Goal: Navigation & Orientation: Find specific page/section

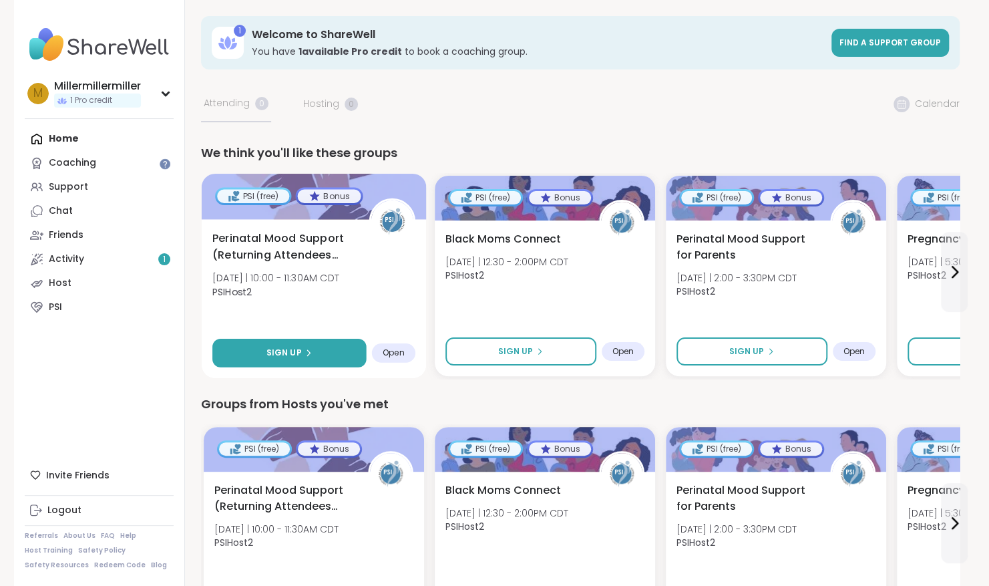
click at [285, 355] on span "Sign Up" at bounding box center [283, 353] width 35 height 12
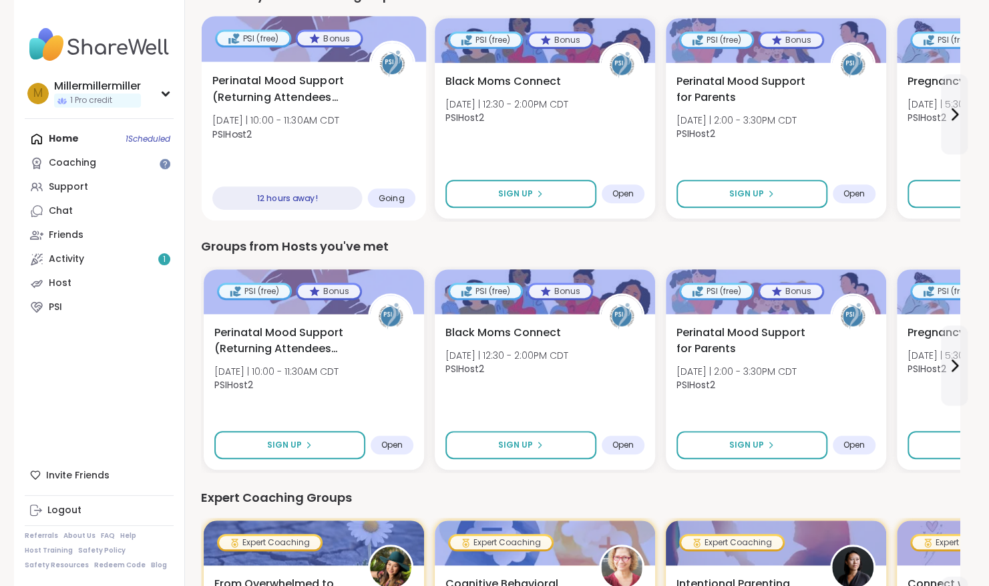
scroll to position [387, 0]
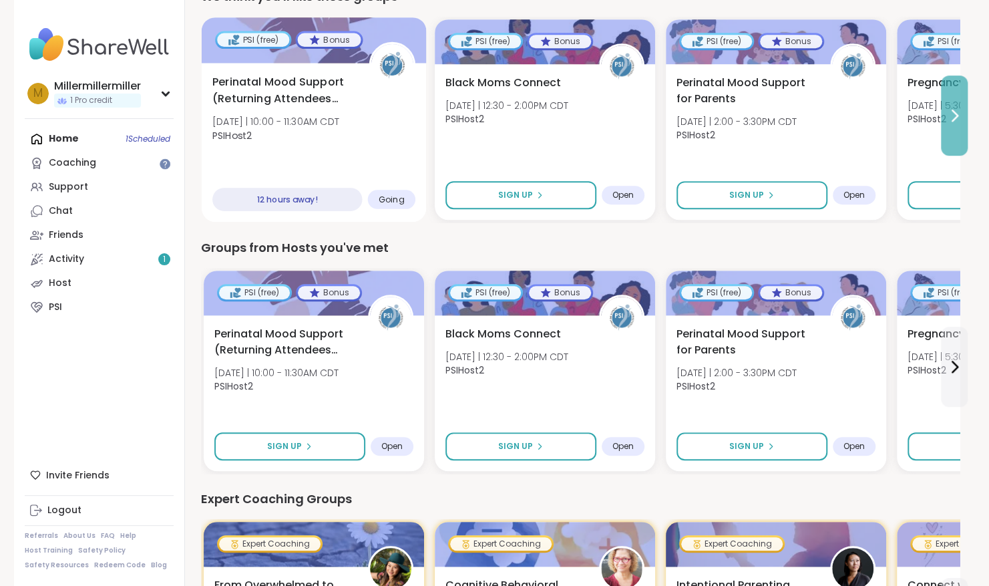
click at [954, 119] on icon at bounding box center [954, 115] width 5 height 11
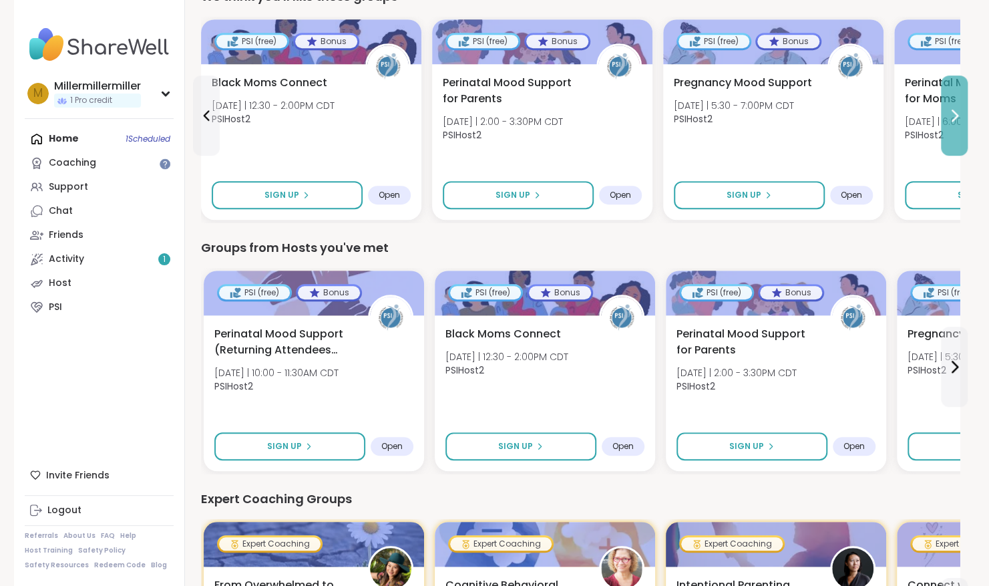
click at [954, 119] on icon at bounding box center [954, 115] width 5 height 11
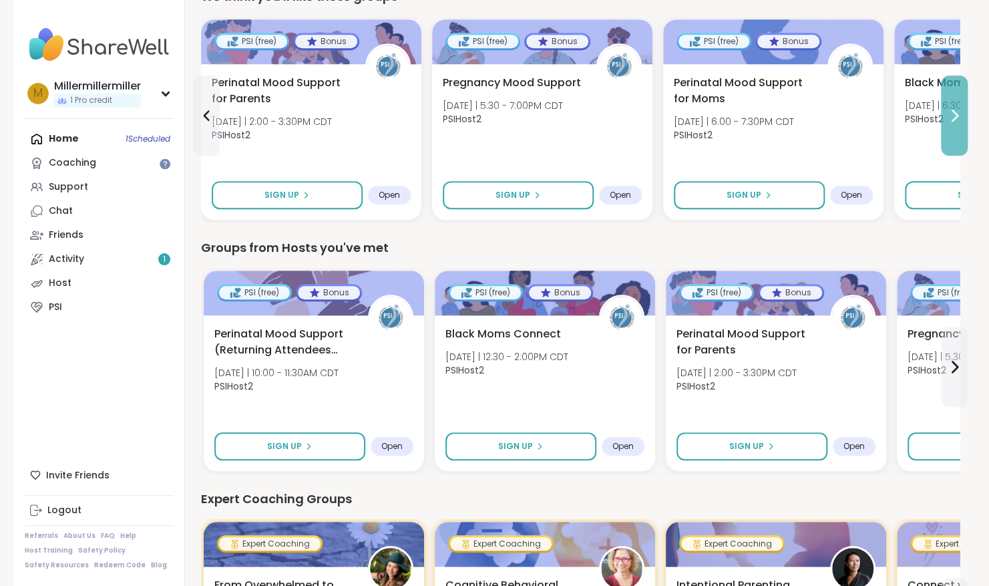
click at [954, 119] on icon at bounding box center [954, 115] width 5 height 11
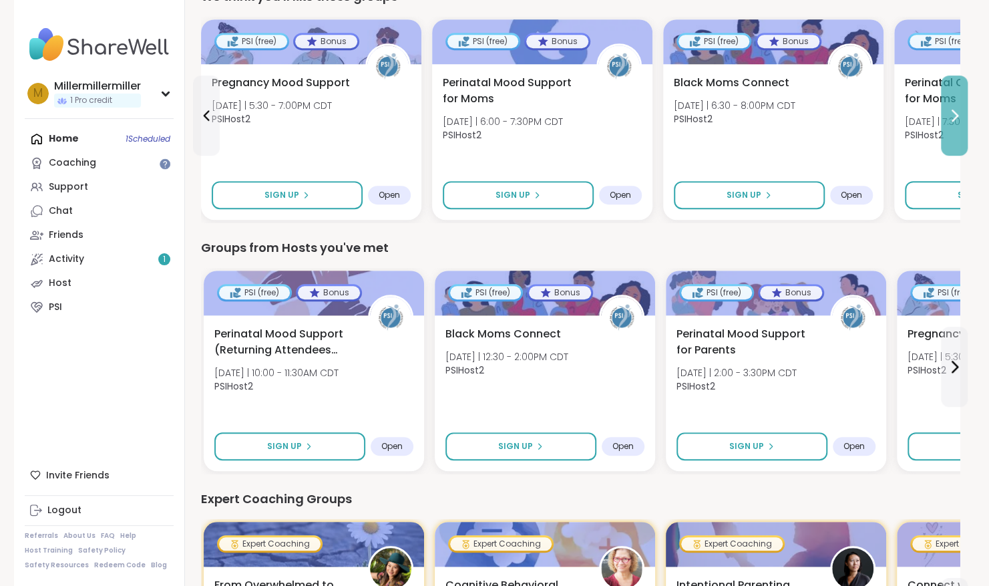
click at [954, 119] on icon at bounding box center [954, 115] width 5 height 11
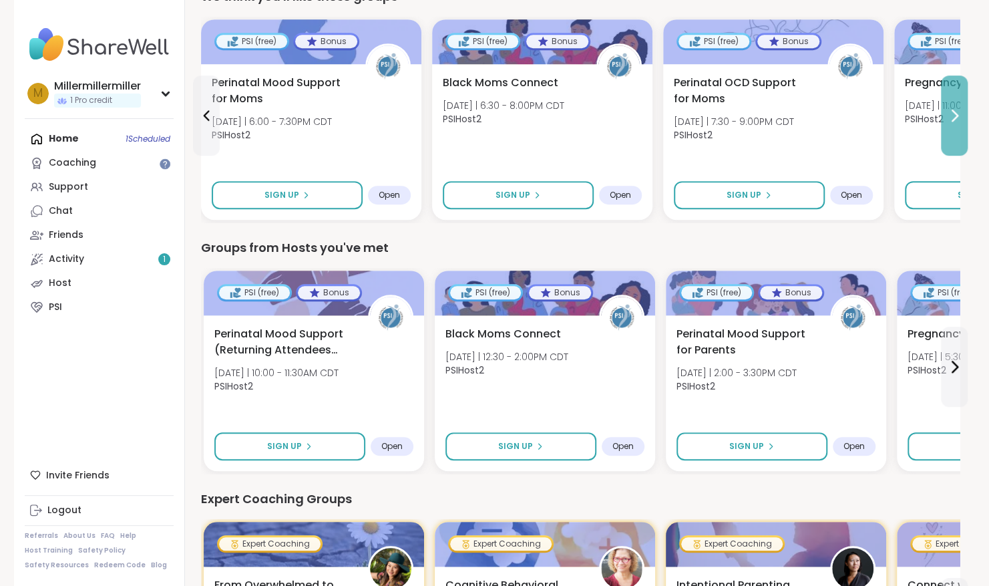
click at [962, 124] on button at bounding box center [954, 115] width 27 height 80
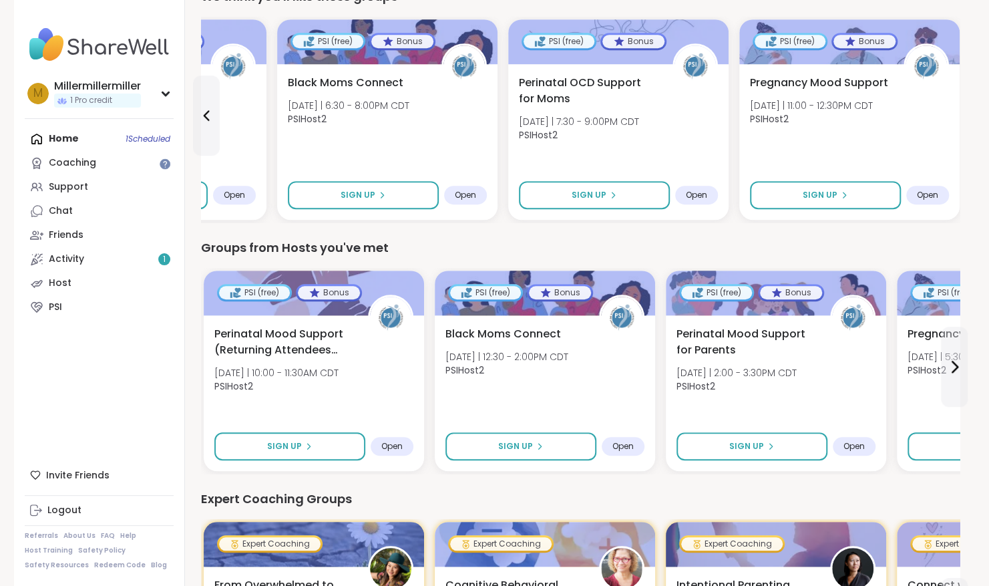
drag, startPoint x: 975, startPoint y: 155, endPoint x: 972, endPoint y: 162, distance: 7.8
click at [972, 162] on div "Millermillermiller 1 Pro credit M Millermillermiller 1 Pro credit Profile Membe…" at bounding box center [494, 574] width 989 height 1922
